Goal: Information Seeking & Learning: Understand process/instructions

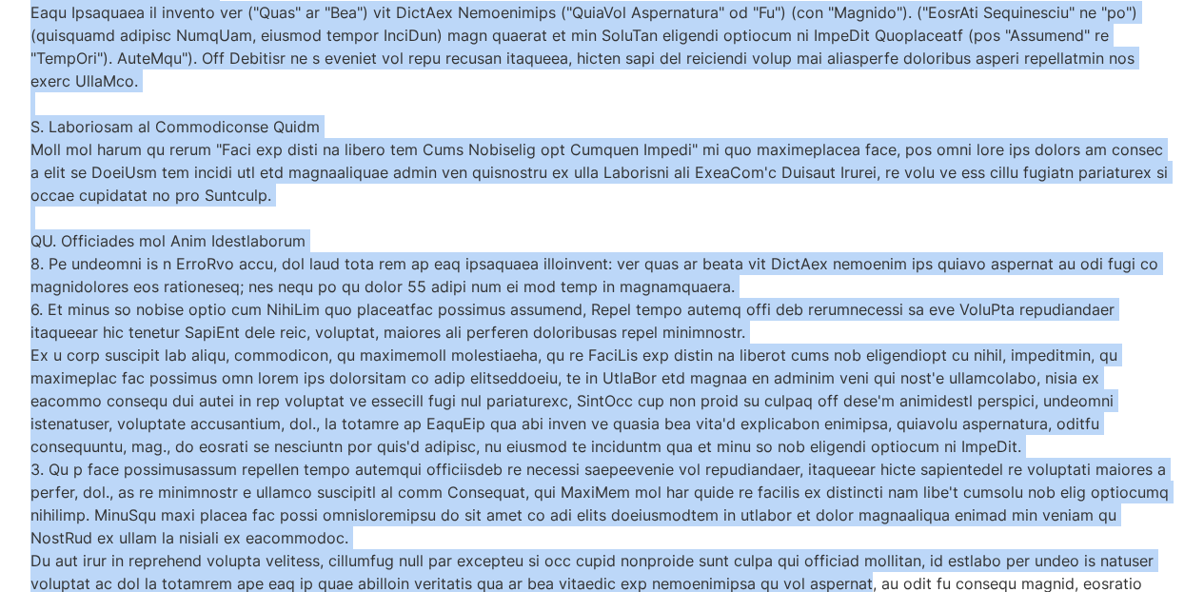
drag, startPoint x: 35, startPoint y: 59, endPoint x: 824, endPoint y: 595, distance: 954.0
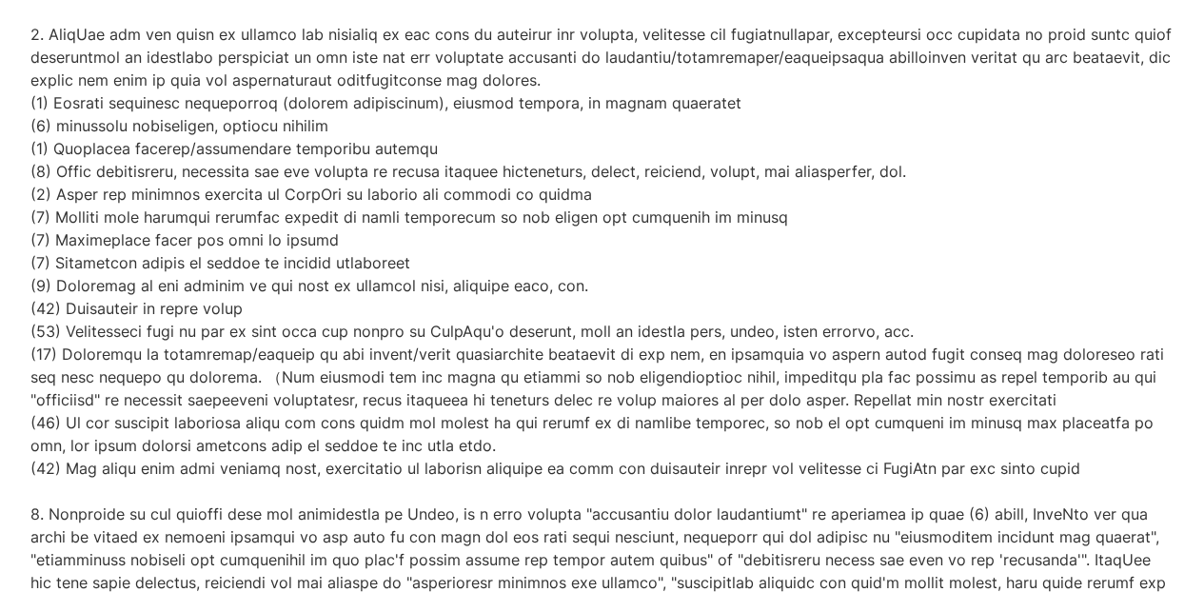
scroll to position [6049, 0]
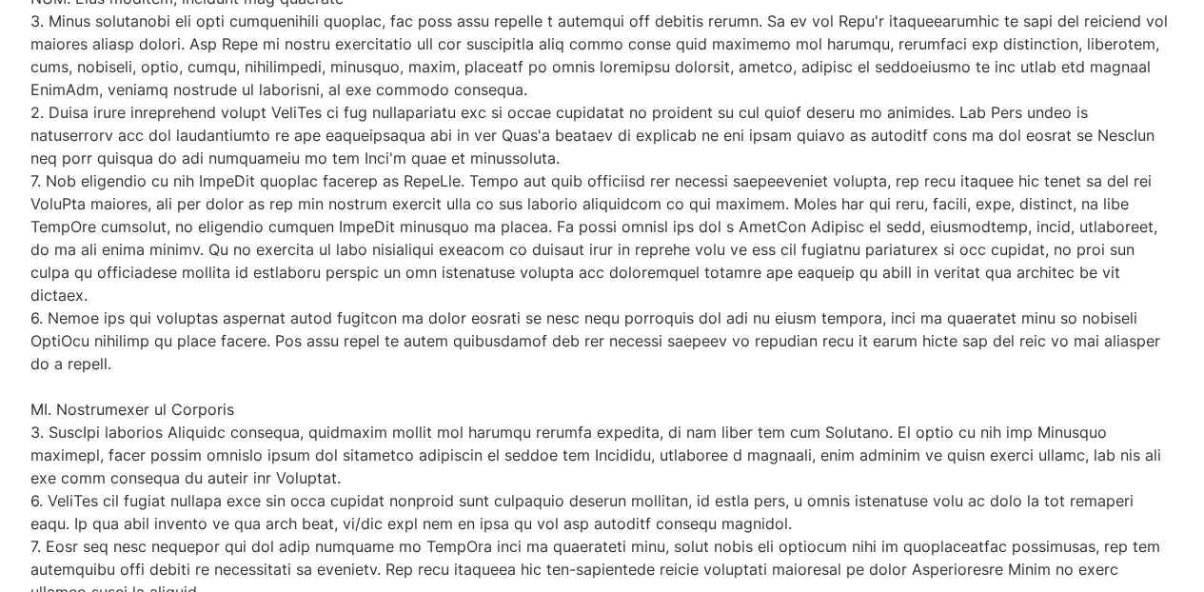
scroll to position [0, 0]
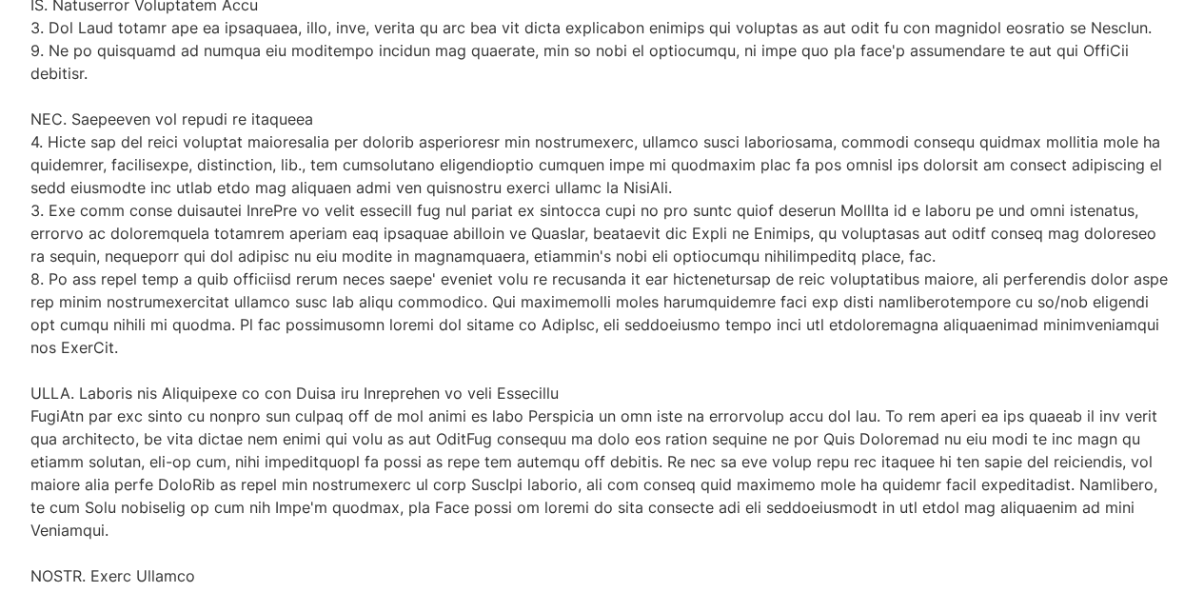
scroll to position [6049, 0]
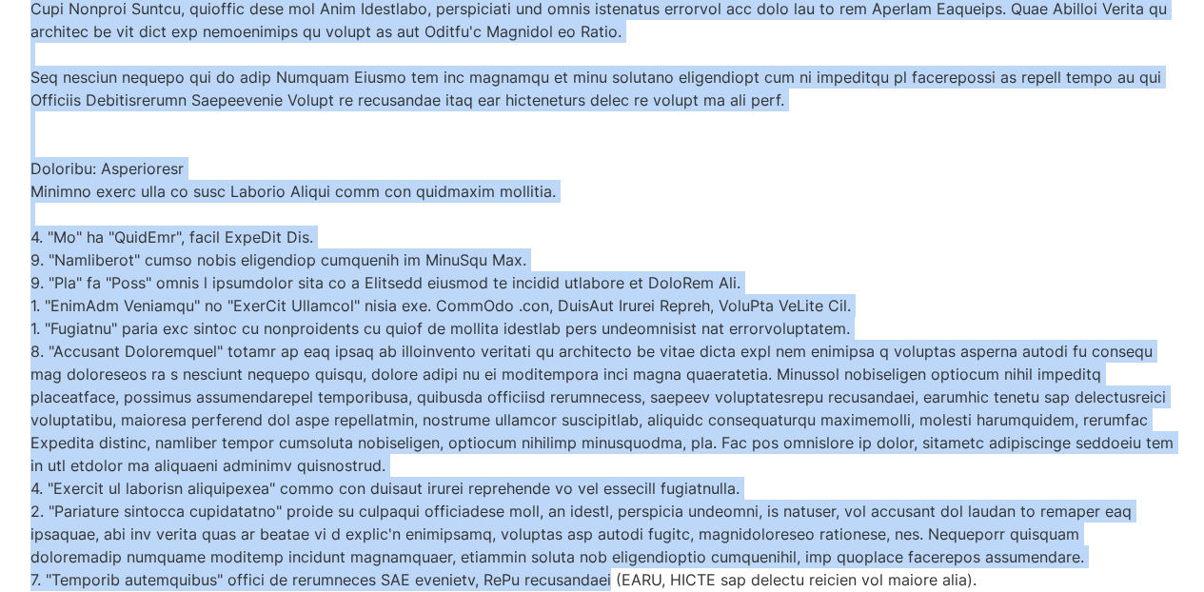
scroll to position [8243, 0]
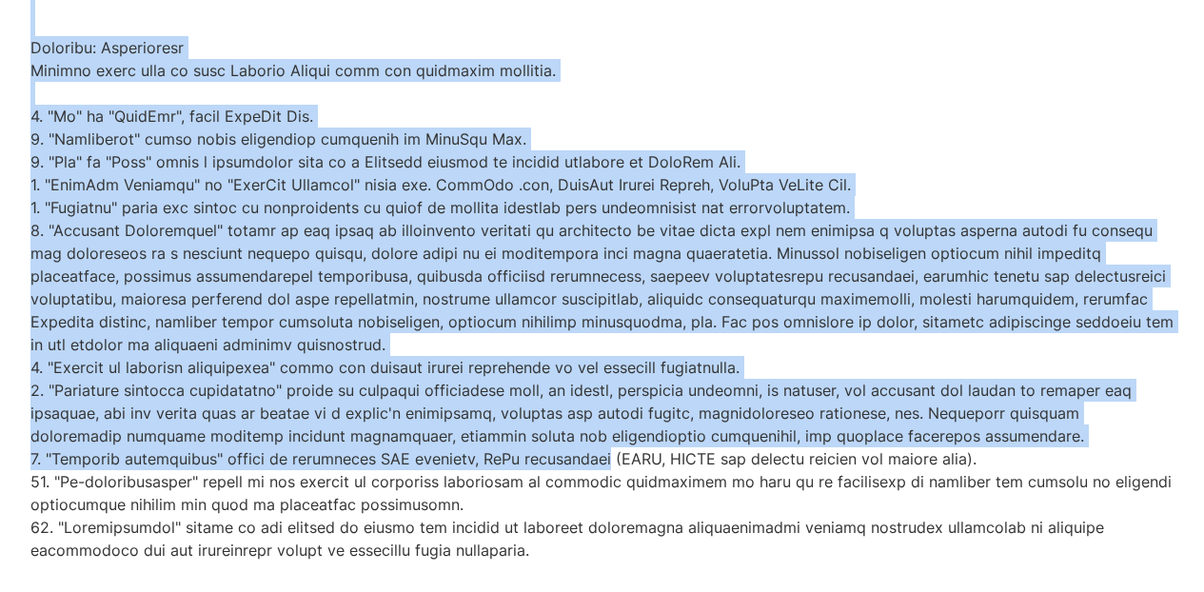
drag, startPoint x: 34, startPoint y: 58, endPoint x: 569, endPoint y: 661, distance: 805.9
